Goal: Transaction & Acquisition: Book appointment/travel/reservation

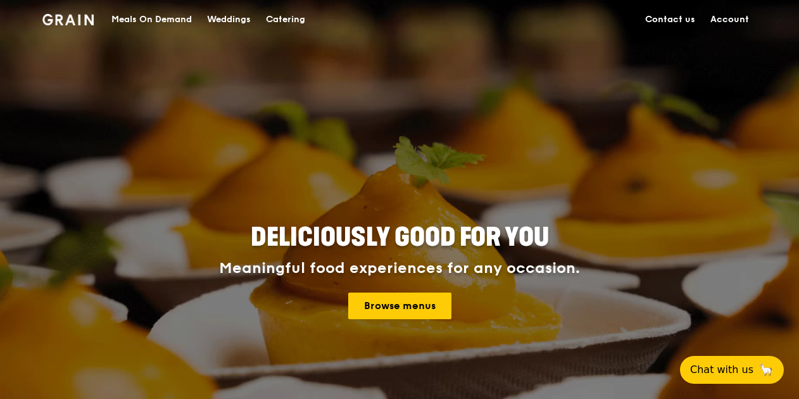
click at [735, 23] on link "Account" at bounding box center [730, 20] width 54 height 38
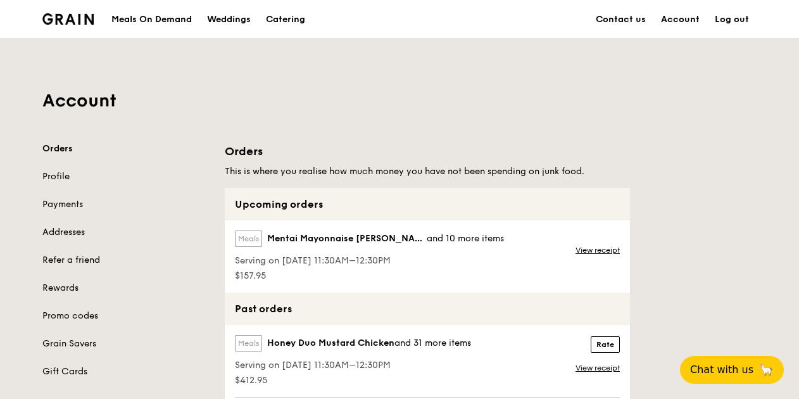
click at [138, 20] on div "Meals On Demand" at bounding box center [151, 20] width 80 height 38
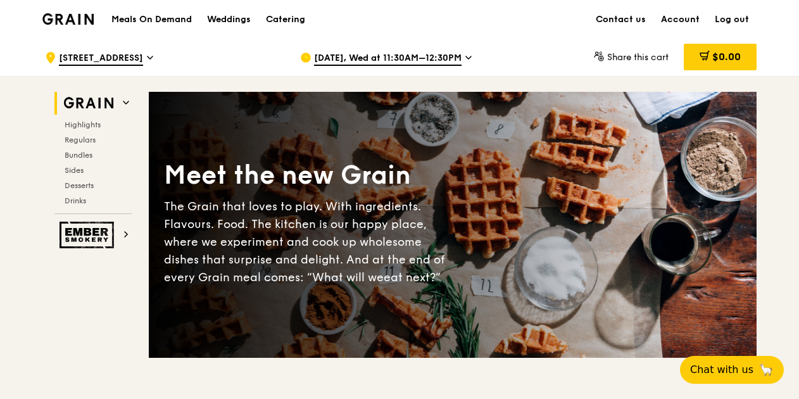
click at [71, 15] on img at bounding box center [67, 18] width 51 height 11
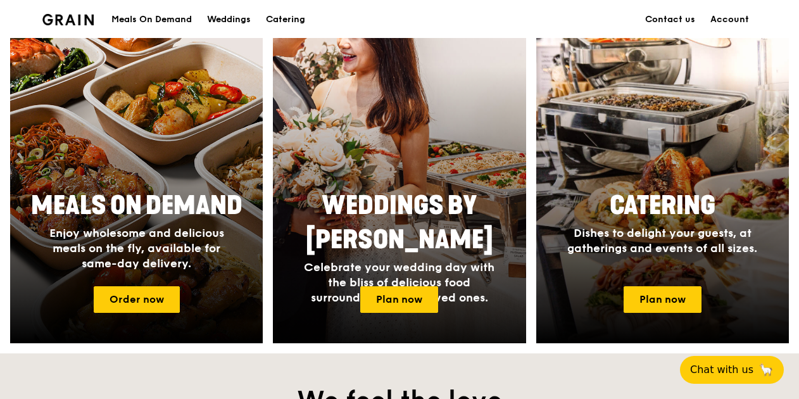
scroll to position [570, 0]
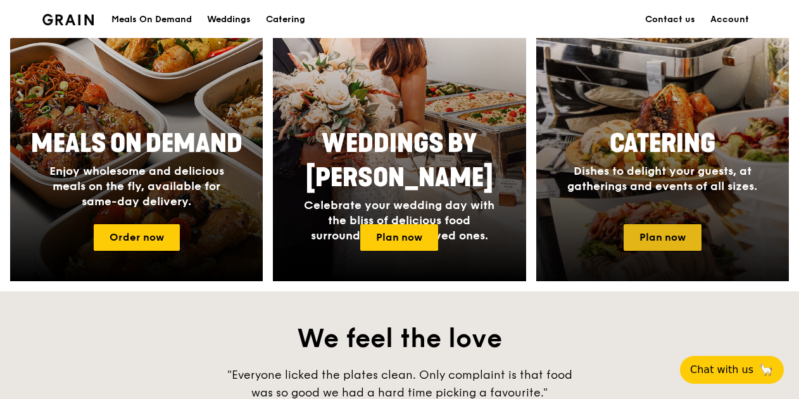
click at [660, 243] on link "Plan now" at bounding box center [663, 237] width 78 height 27
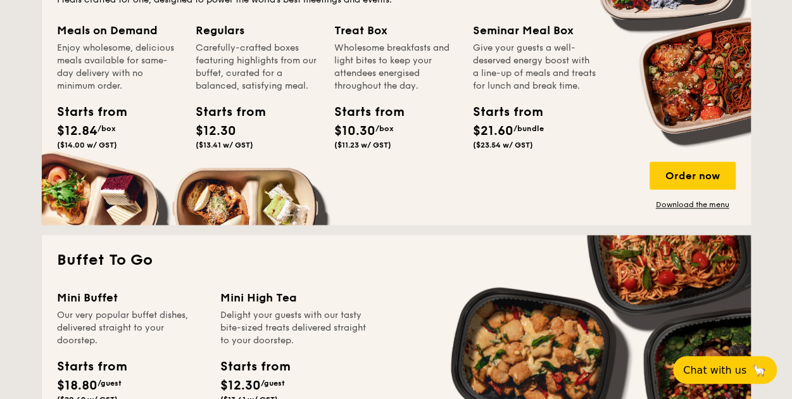
scroll to position [836, 0]
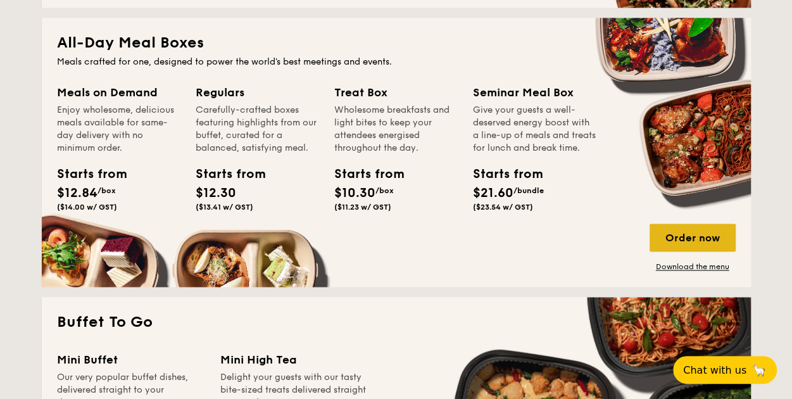
click at [698, 233] on div "Order now" at bounding box center [693, 238] width 86 height 28
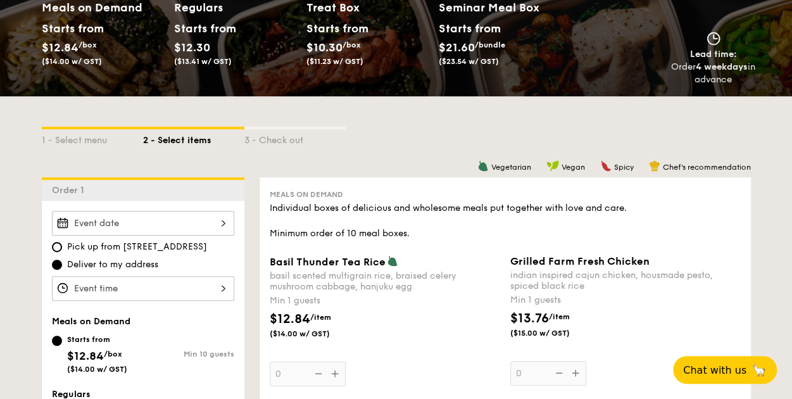
scroll to position [253, 0]
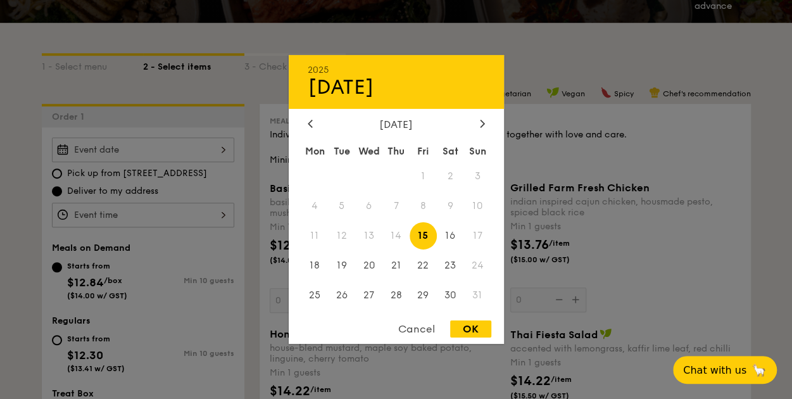
click at [163, 150] on div "2025 Aug 15 August 2025 Mon Tue Wed Thu Fri Sat Sun 1 2 3 4 5 6 7 8 9 10 11 12 …" at bounding box center [143, 149] width 182 height 25
click at [427, 290] on span "29" at bounding box center [423, 294] width 27 height 27
click at [474, 328] on div "OK" at bounding box center [470, 328] width 41 height 17
type input "Aug 29, 2025"
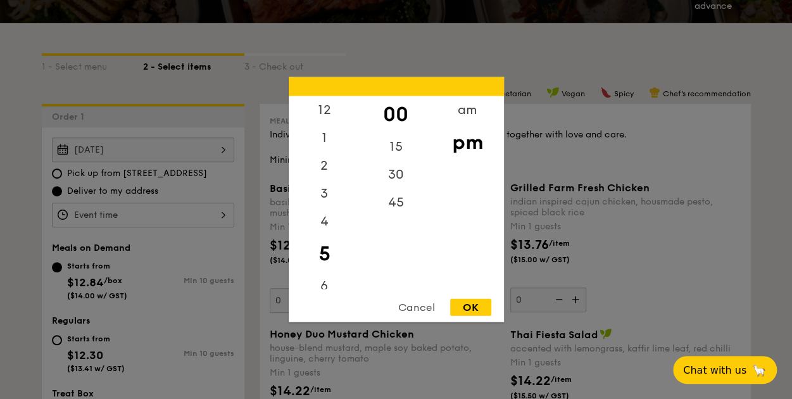
click at [175, 218] on div "12 1 2 3 4 5 6 7 8 9 10 11 00 15 30 45 am pm Cancel OK" at bounding box center [143, 215] width 182 height 25
click at [329, 114] on div "12" at bounding box center [325, 114] width 72 height 37
click at [399, 144] on div "15" at bounding box center [396, 151] width 72 height 37
click at [471, 305] on div "OK" at bounding box center [470, 307] width 41 height 17
type input "12:15PM"
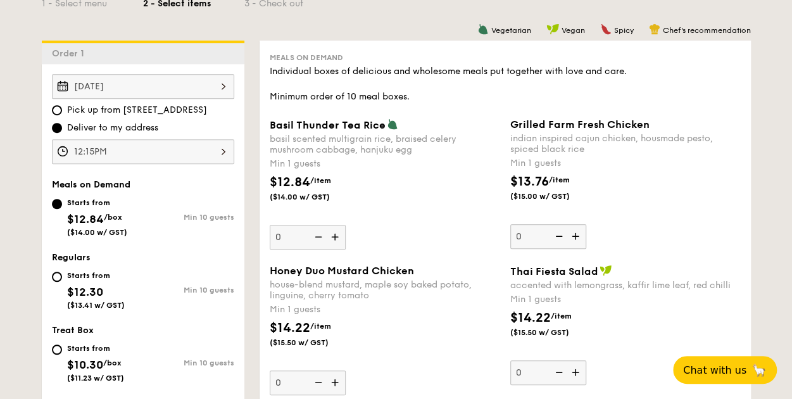
scroll to position [0, 0]
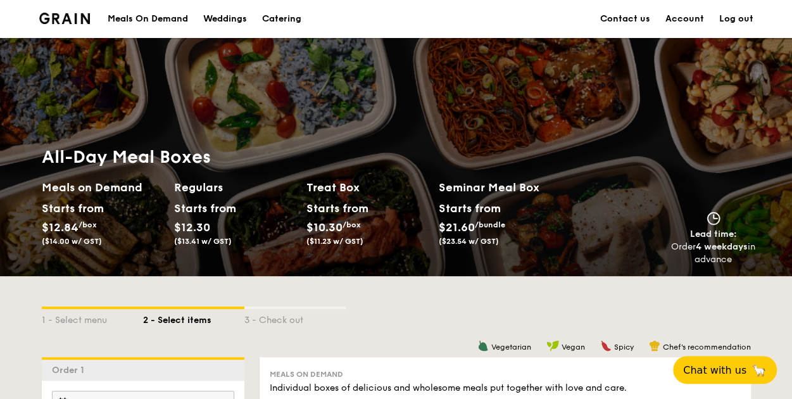
click at [146, 21] on div "Meals On Demand" at bounding box center [148, 19] width 80 height 38
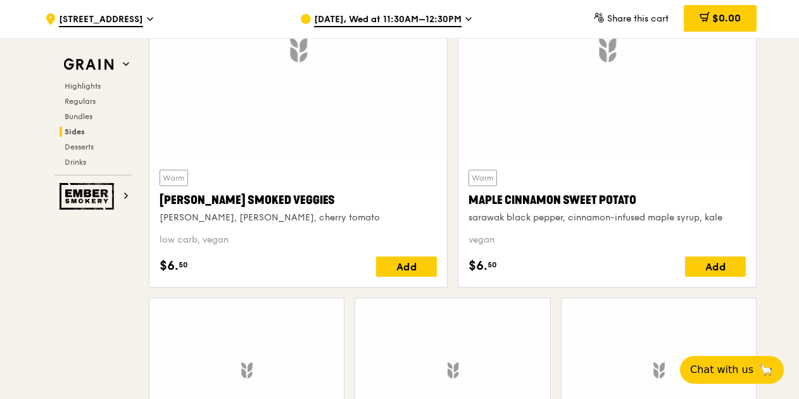
scroll to position [2976, 0]
